Goal: Information Seeking & Learning: Understand process/instructions

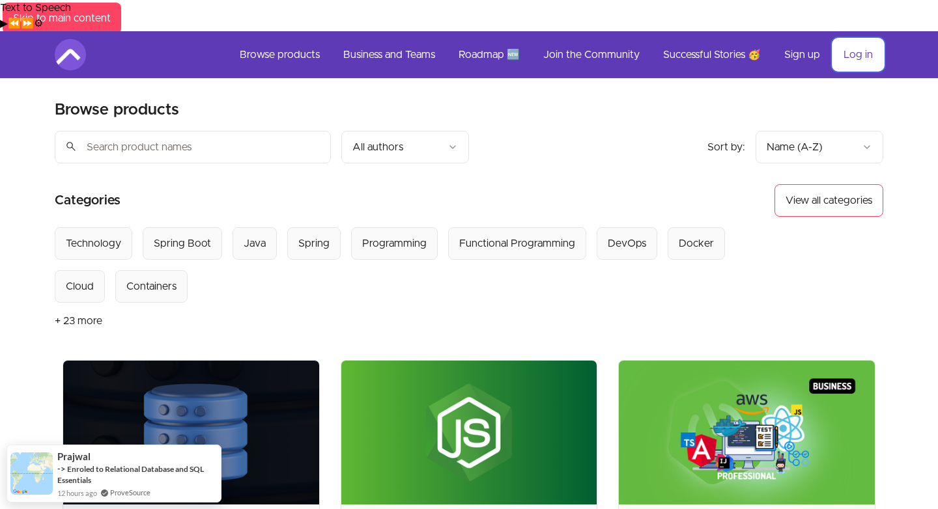
click at [856, 39] on link "Log in" at bounding box center [858, 54] width 50 height 31
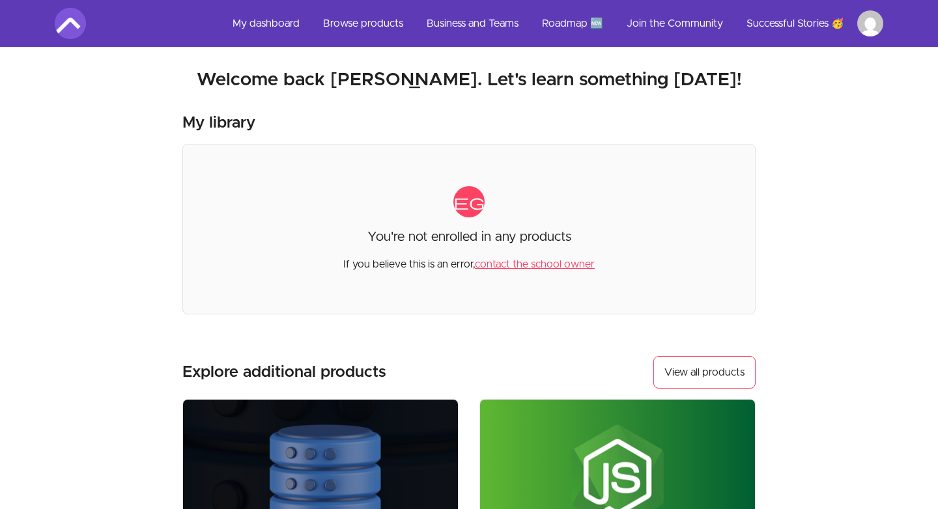
click at [871, 25] on html "Skip to main content Main menu Includes navigation links and user settings My d…" at bounding box center [469, 441] width 938 height 882
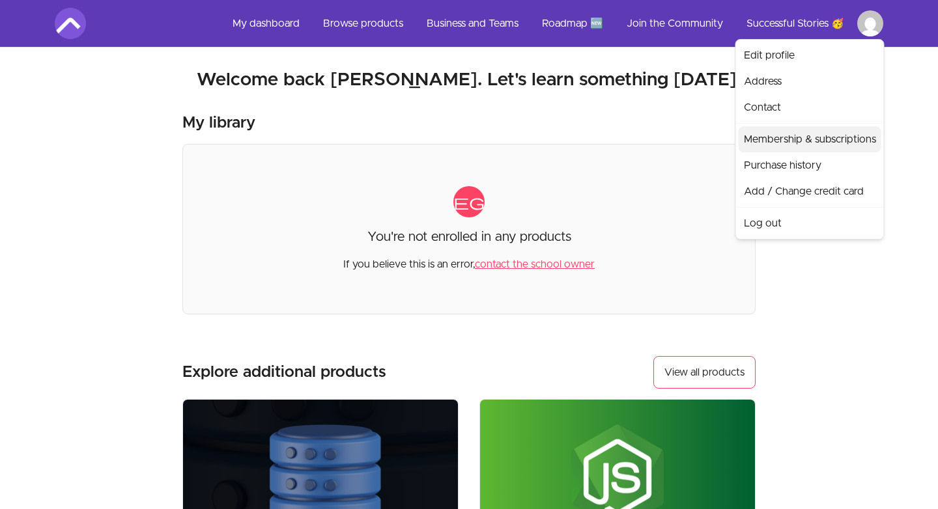
click at [811, 142] on link "Membership & subscriptions" at bounding box center [810, 139] width 143 height 26
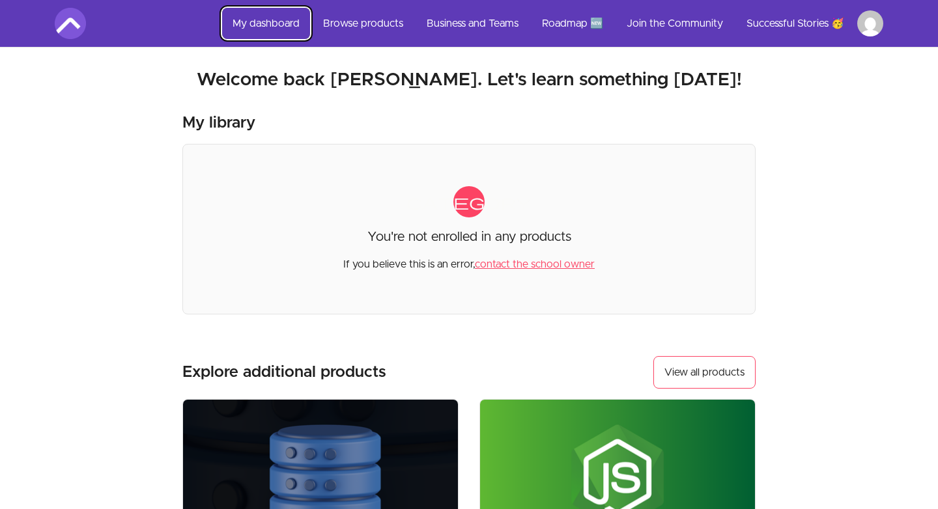
click at [268, 25] on link "My dashboard" at bounding box center [266, 23] width 88 height 31
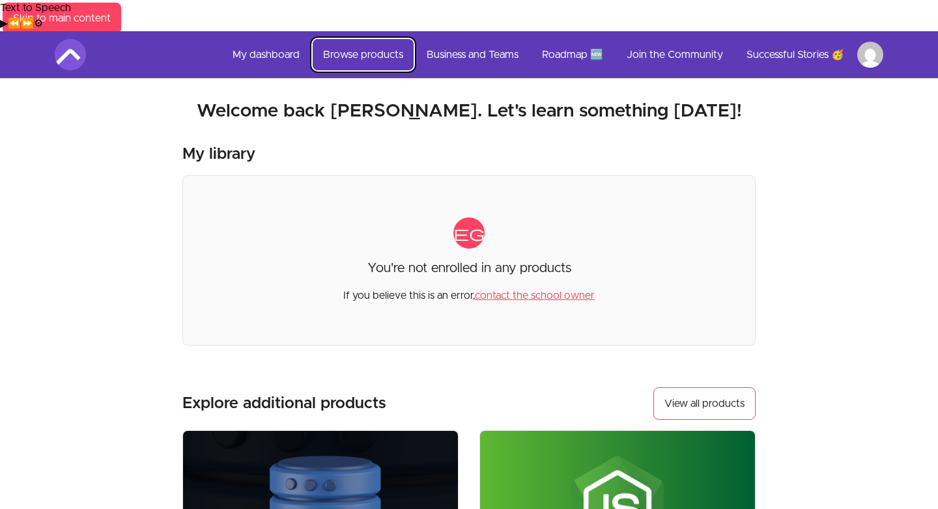
click at [384, 39] on link "Browse products" at bounding box center [363, 54] width 101 height 31
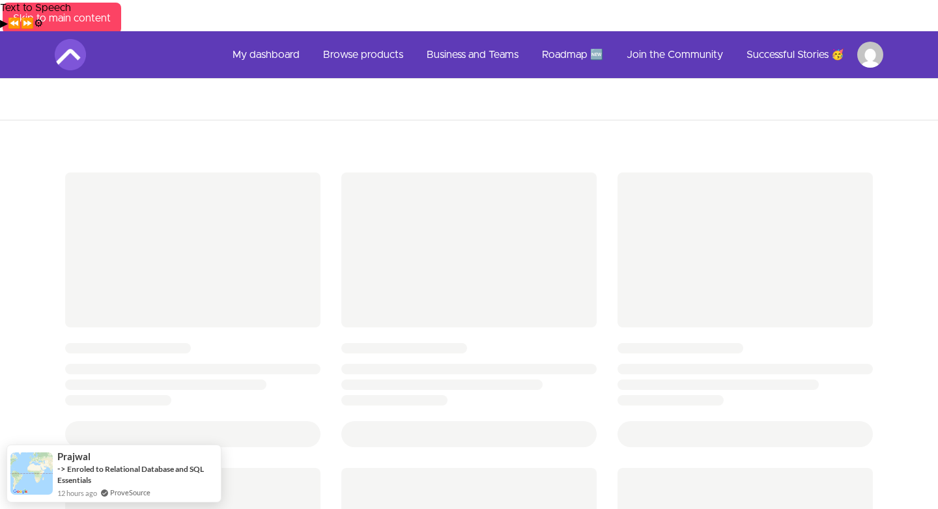
click at [25, 285] on div at bounding box center [469, 515] width 938 height 873
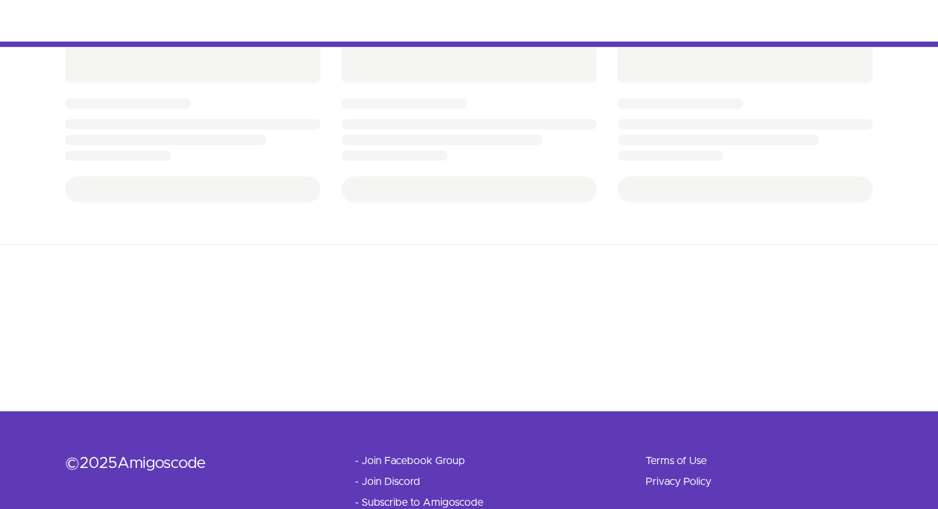
scroll to position [552, 0]
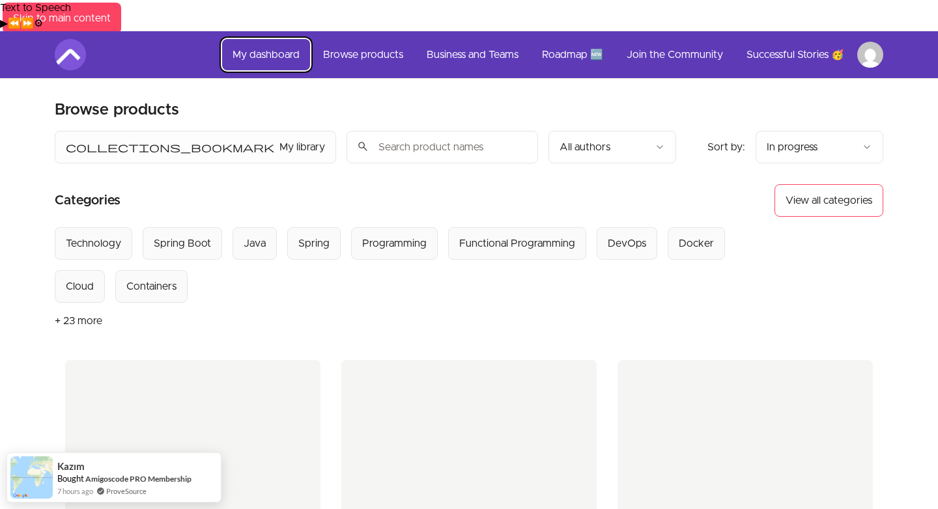
click at [270, 39] on link "My dashboard" at bounding box center [266, 54] width 88 height 31
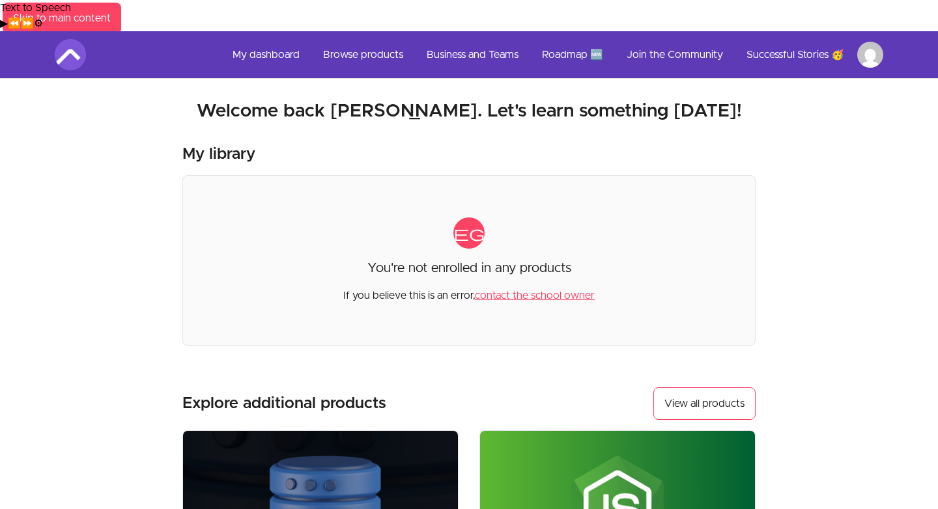
click at [70, 39] on img at bounding box center [70, 54] width 31 height 31
click at [473, 39] on link "Business and Teams" at bounding box center [472, 54] width 113 height 31
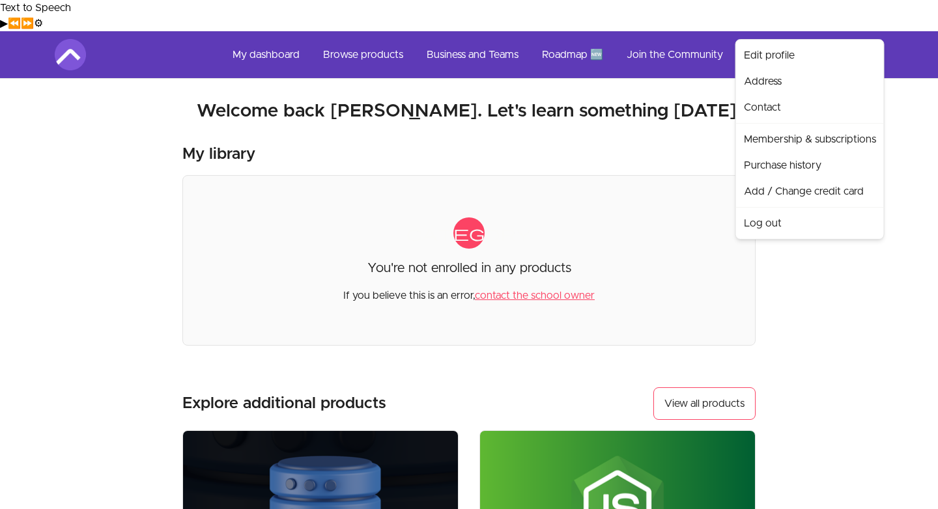
click at [858, 23] on html "Text to Speech ▶ ⏪ ⏩ ⚙ Voice options Rate: 1 Pitch: 1 Voice: 🇺🇸 [PERSON_NAME] 🇮…" at bounding box center [469, 457] width 938 height 914
click at [860, 21] on html "Text to Speech ▶ ⏪ ⏩ ⚙ Voice options Rate: 1 Pitch: 1 Voice: 🇺🇸 Albert 🇮🇹 Alice…" at bounding box center [469, 457] width 938 height 914
click at [880, 31] on html "Text to Speech ▶ ⏪ ⏩ ⚙ Voice options Rate: 1 Pitch: 1 Voice: 🇺🇸 Albert 🇮🇹 Alice…" at bounding box center [469, 457] width 938 height 914
click at [817, 145] on link "Membership & subscriptions" at bounding box center [810, 139] width 143 height 26
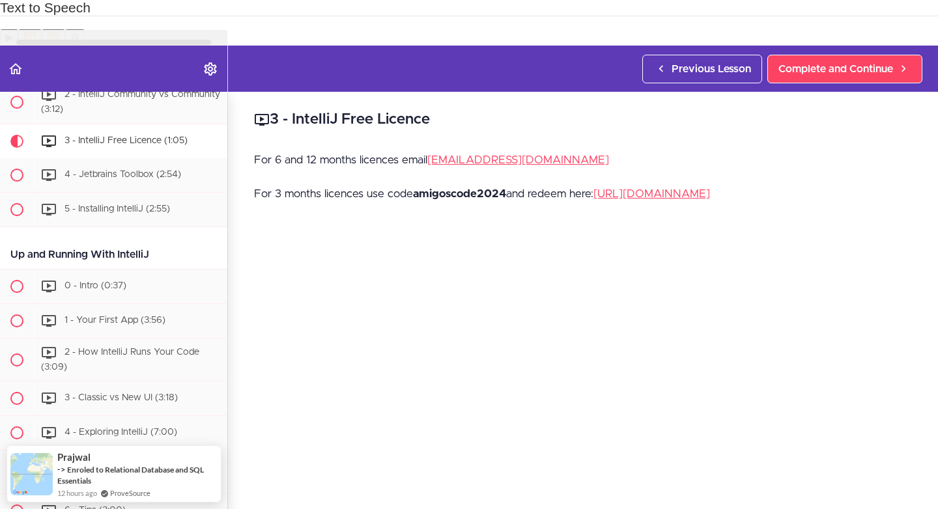
click at [442, 188] on strong "amigoscode2024" at bounding box center [459, 193] width 93 height 11
copy strong "amigoscode2024"
click at [690, 188] on link "https://www.jetbrains.com/store/redeem" at bounding box center [651, 193] width 117 height 11
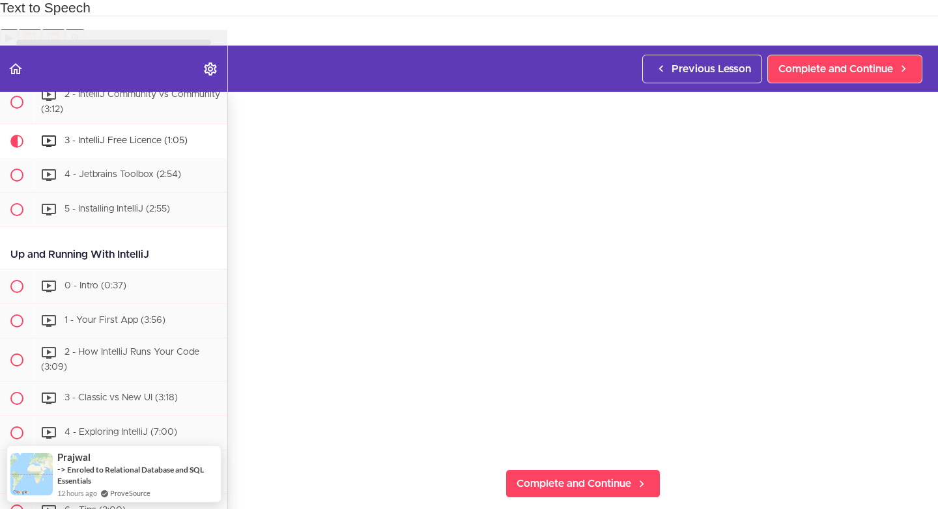
scroll to position [175, 0]
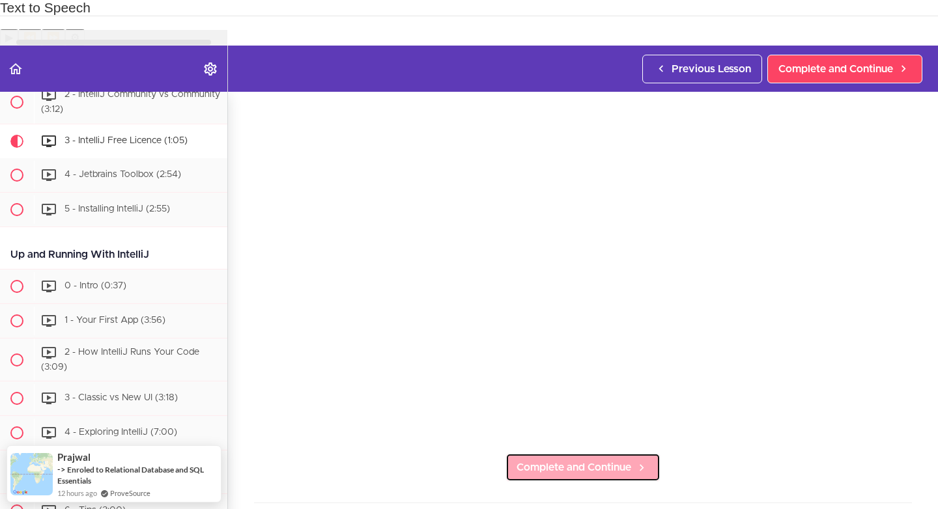
click at [578, 460] on span "Complete and Continue" at bounding box center [573, 468] width 115 height 16
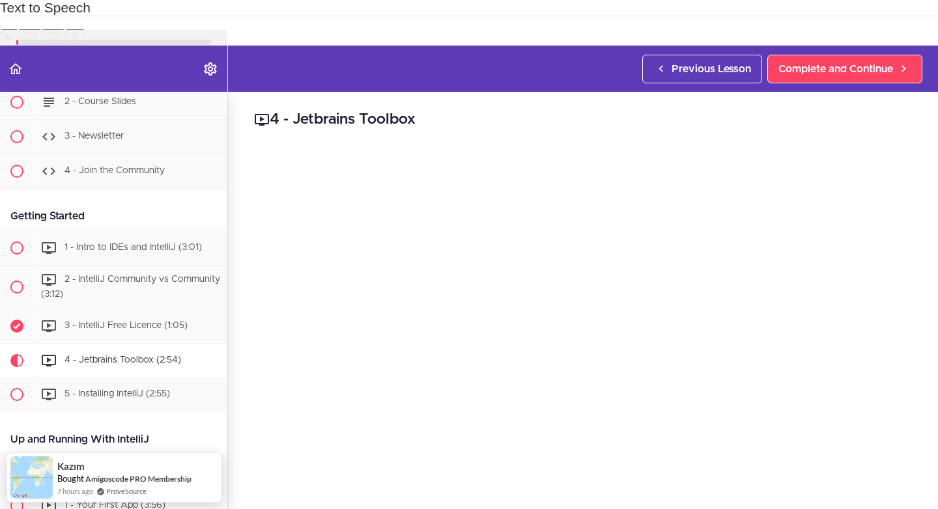
scroll to position [150, 0]
